Goal: Task Accomplishment & Management: Use online tool/utility

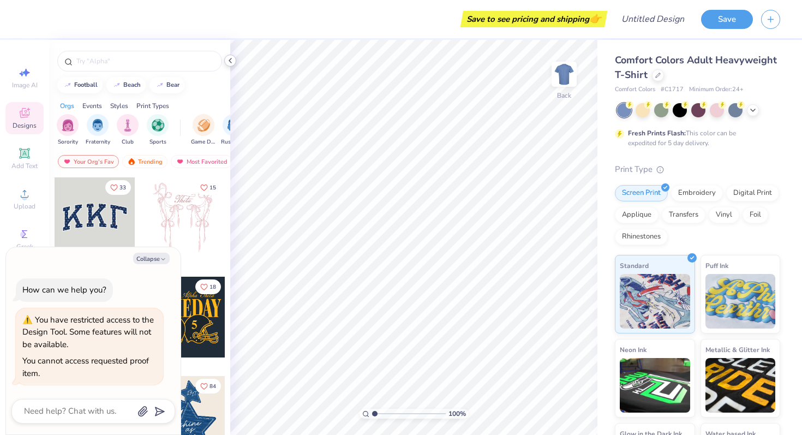
click at [230, 59] on polyline at bounding box center [230, 60] width 2 height 4
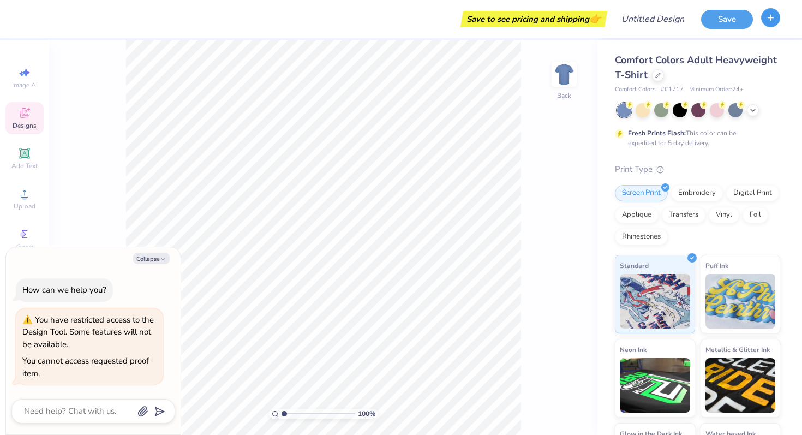
click at [774, 20] on icon "button" at bounding box center [770, 17] width 9 height 9
type textarea "x"
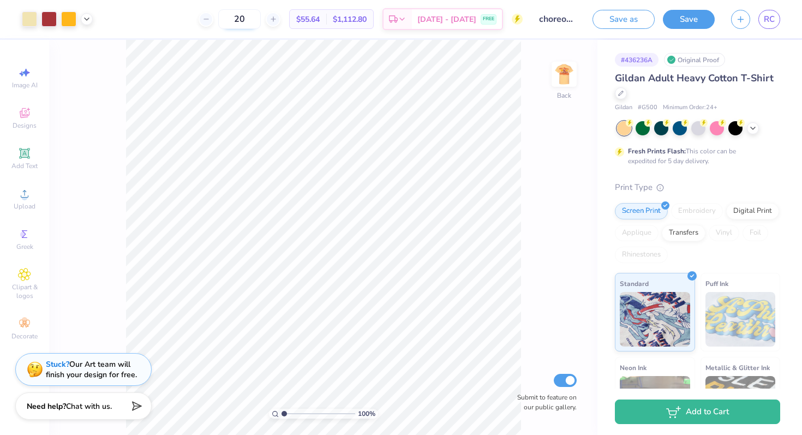
drag, startPoint x: 275, startPoint y: 16, endPoint x: 254, endPoint y: 18, distance: 21.3
click at [254, 19] on input "20" at bounding box center [239, 19] width 43 height 20
drag, startPoint x: 282, startPoint y: 22, endPoint x: 253, endPoint y: 22, distance: 28.9
click at [253, 22] on input "12" at bounding box center [245, 19] width 43 height 20
type input "2"
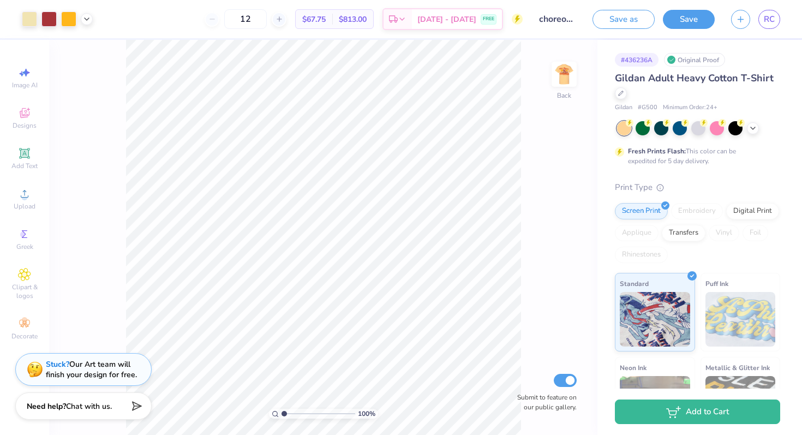
type input "12"
